Goal: Transaction & Acquisition: Purchase product/service

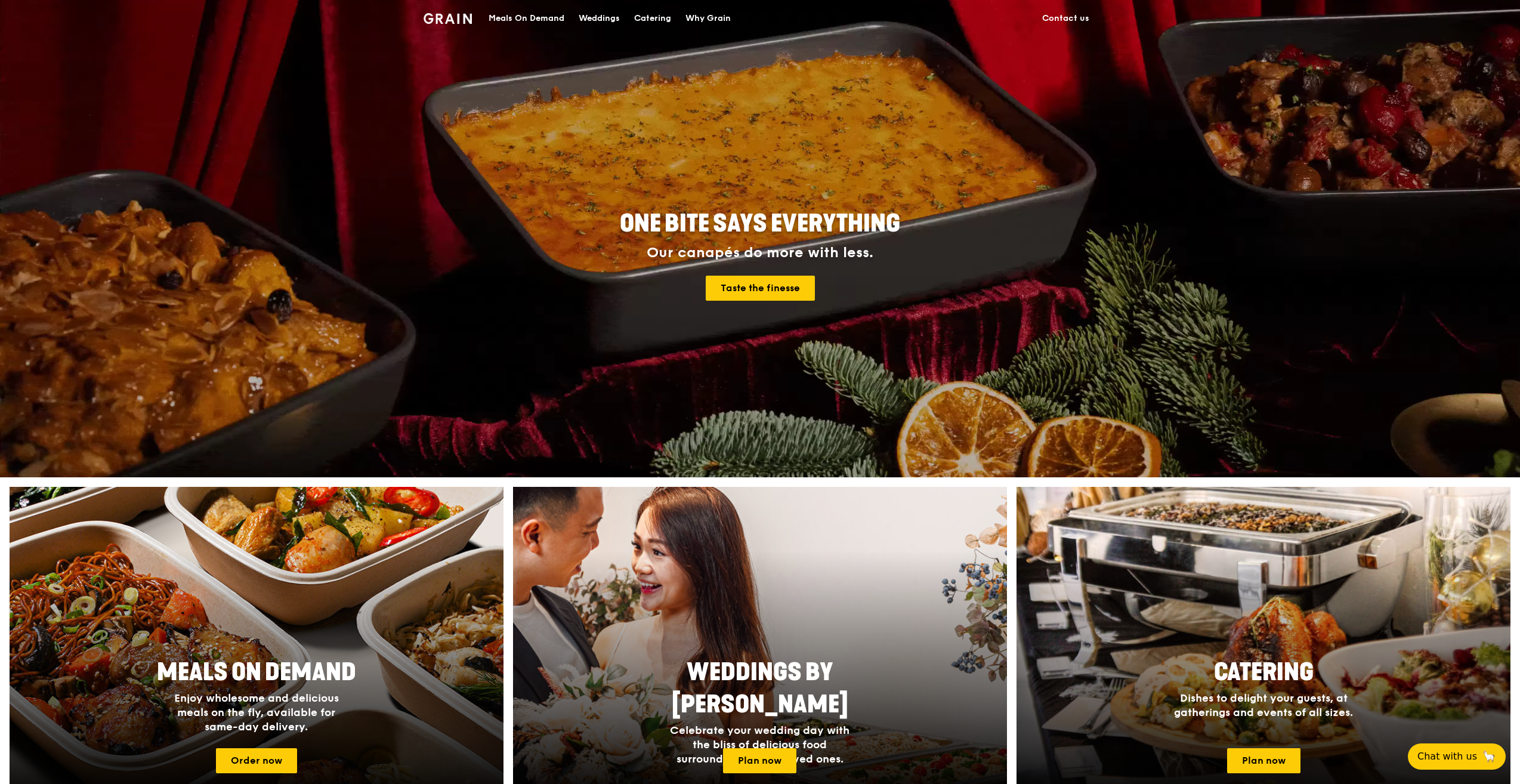
click at [531, 21] on div "Meals On Demand" at bounding box center [526, 18] width 75 height 35
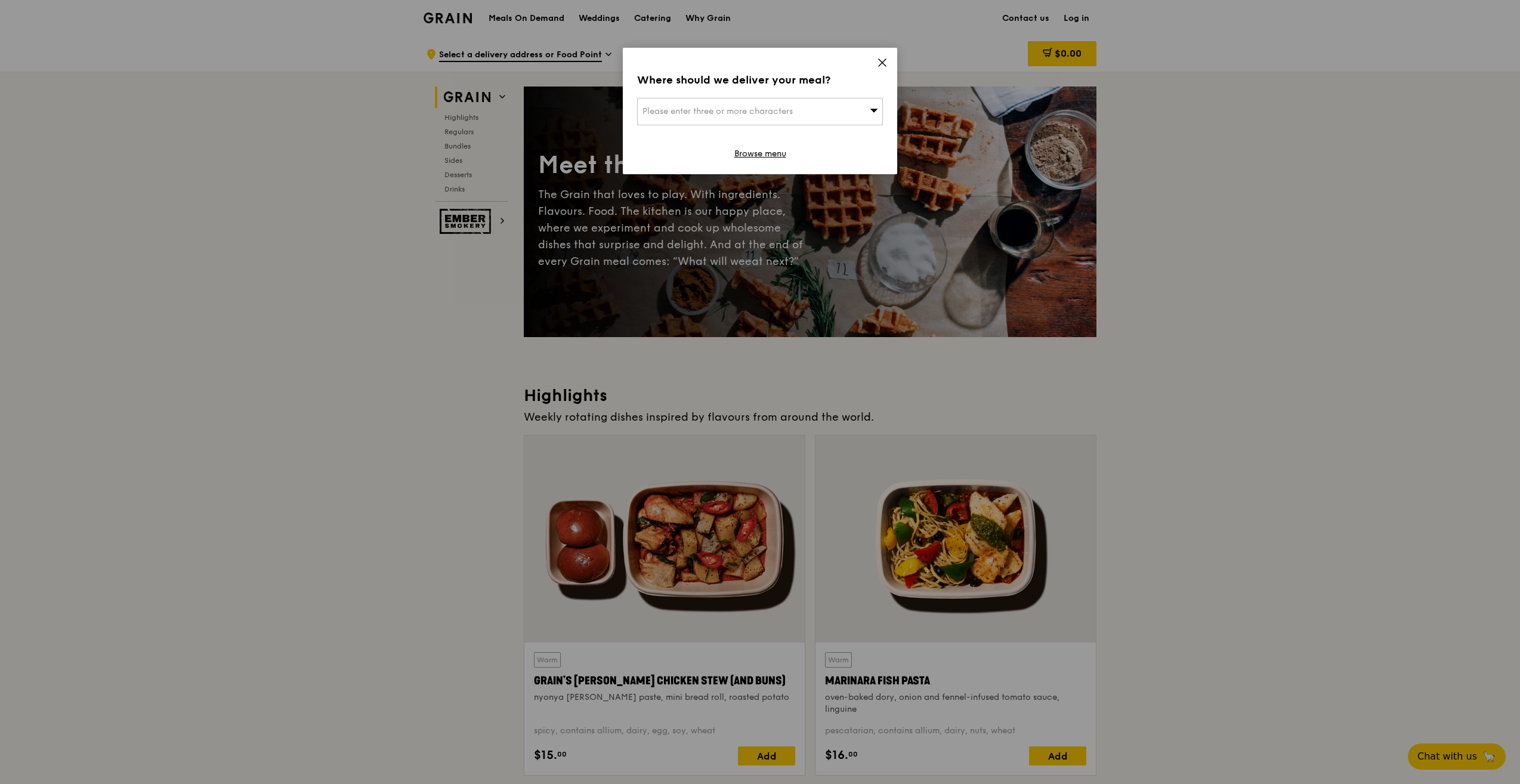
click at [887, 60] on icon at bounding box center [882, 63] width 11 height 11
